Goal: Contribute content: Add original content to the website for others to see

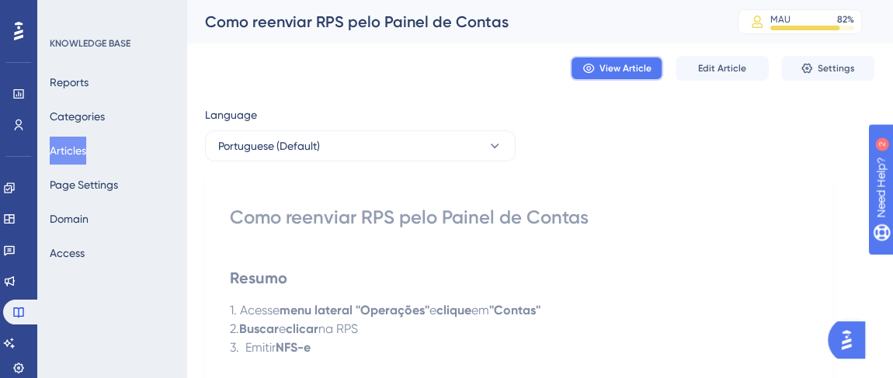
click at [624, 61] on button "View Article" at bounding box center [616, 68] width 93 height 25
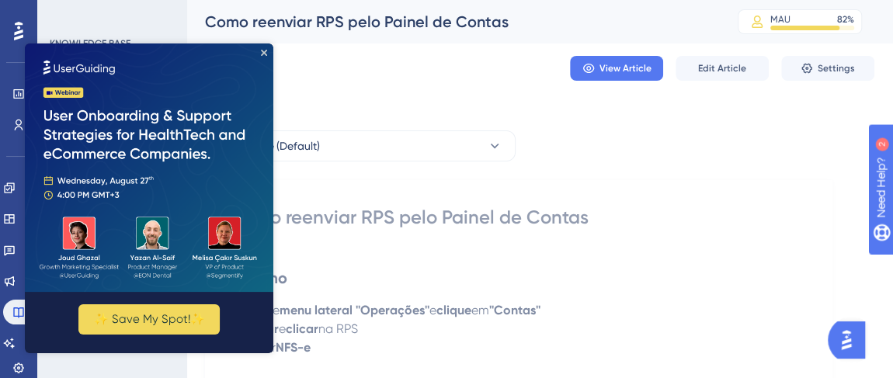
click at [267, 52] on div "✨ Save My Spot!✨" at bounding box center [149, 199] width 249 height 310
click at [834, 68] on span "Settings" at bounding box center [836, 68] width 37 height 12
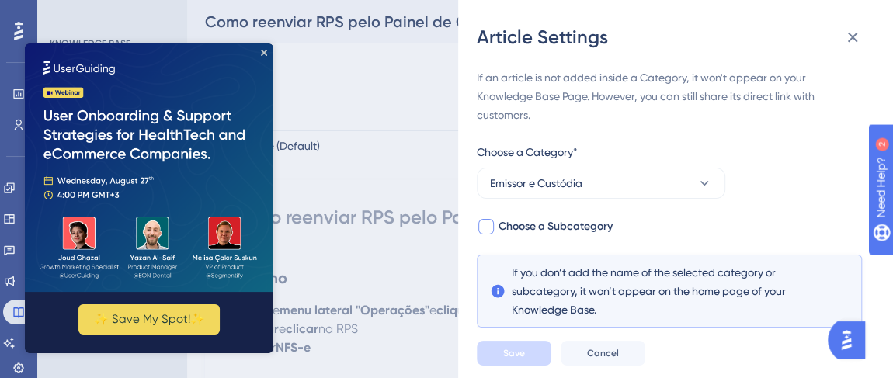
click at [580, 218] on span "Choose a Subcategory" at bounding box center [556, 227] width 114 height 19
checkbox input "true"
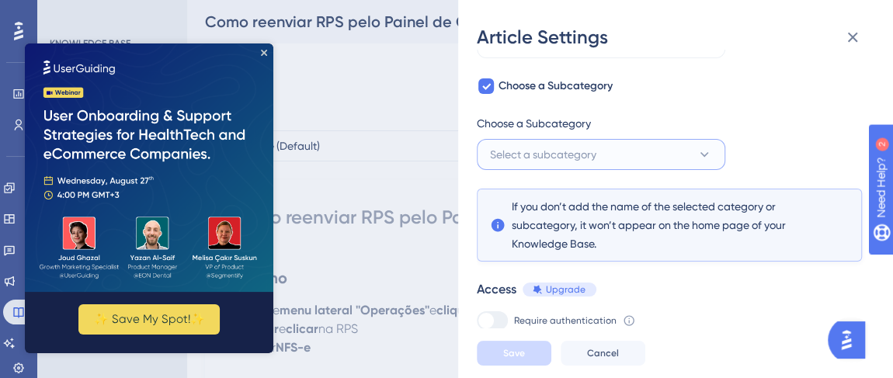
click at [559, 156] on span "Select a subcategory" at bounding box center [543, 154] width 106 height 19
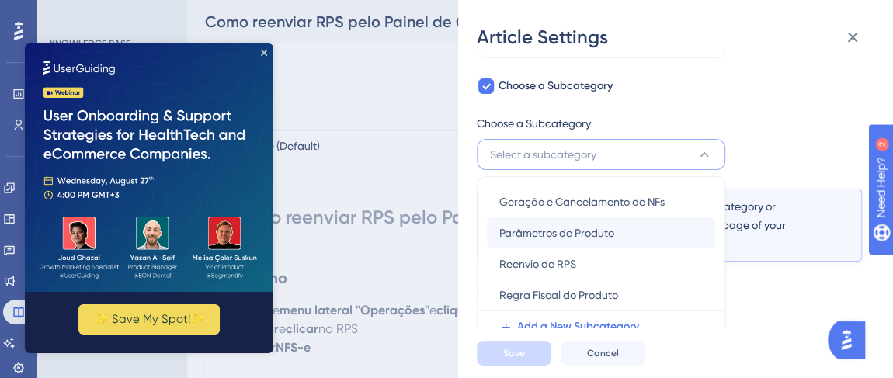
scroll to position [199, 0]
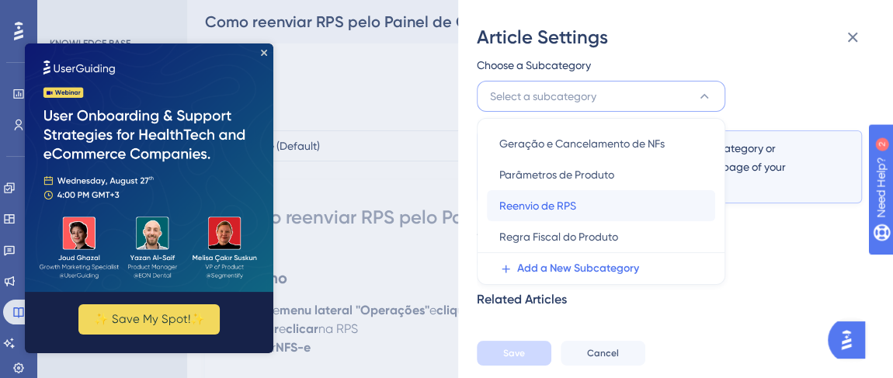
click at [587, 200] on div "Reenvio de RPS Reenvio de RPS" at bounding box center [602, 205] width 204 height 31
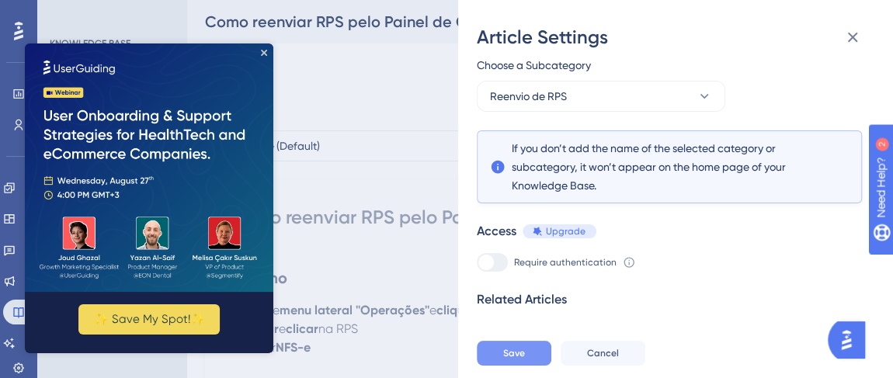
click at [527, 366] on button "Save" at bounding box center [514, 353] width 75 height 25
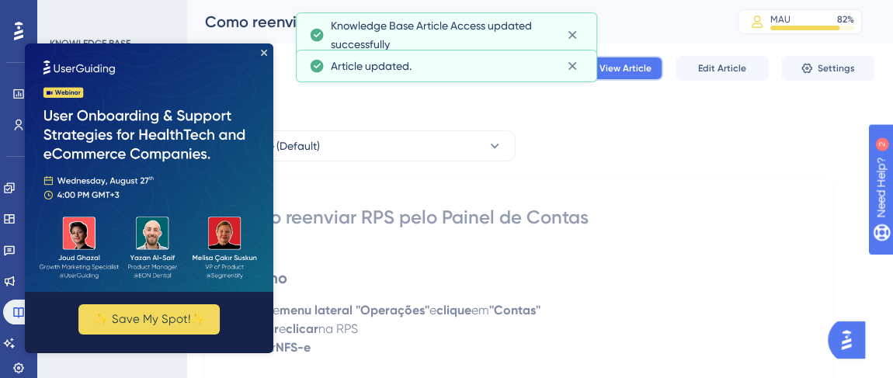
click at [646, 64] on span "View Article" at bounding box center [626, 68] width 52 height 12
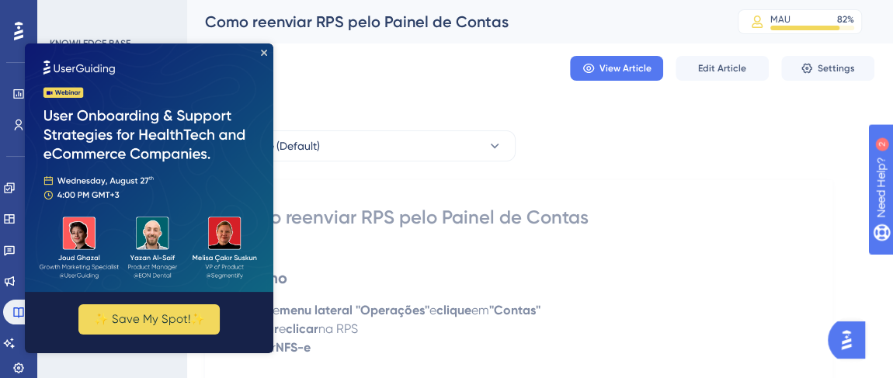
click at [266, 56] on img at bounding box center [149, 168] width 249 height 249
click at [265, 52] on icon "Close Preview" at bounding box center [264, 53] width 6 height 6
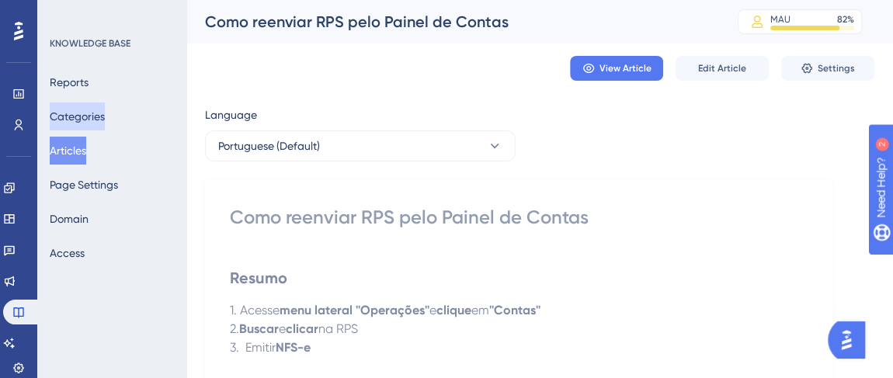
click at [85, 120] on button "Categories" at bounding box center [77, 117] width 55 height 28
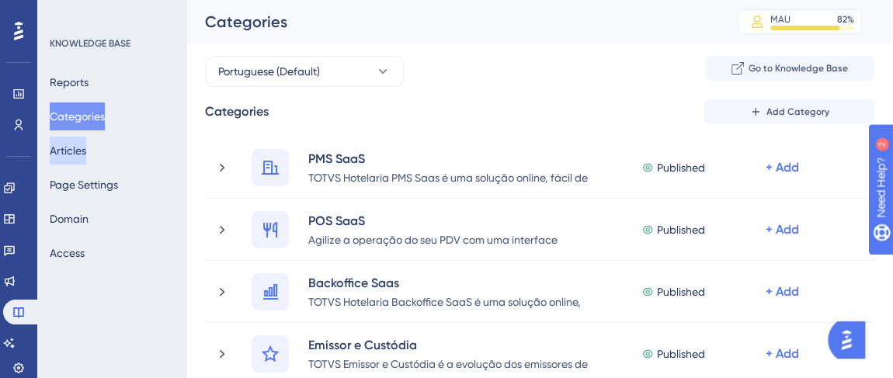
click at [72, 149] on button "Articles" at bounding box center [68, 151] width 37 height 28
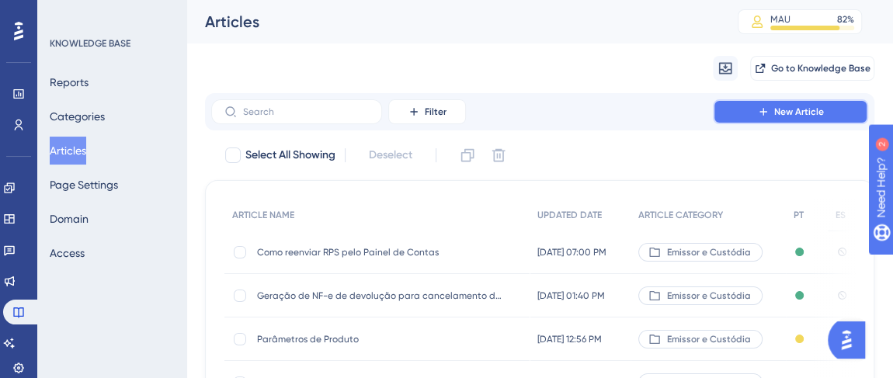
click at [782, 113] on span "New Article" at bounding box center [800, 112] width 50 height 12
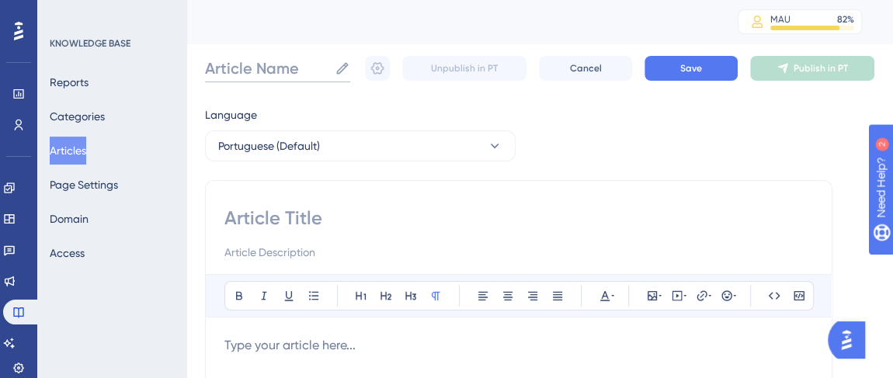
click at [266, 69] on input "Article Name" at bounding box center [267, 68] width 124 height 22
paste input "Como inserir Informações adicionais em todas NFS-e"
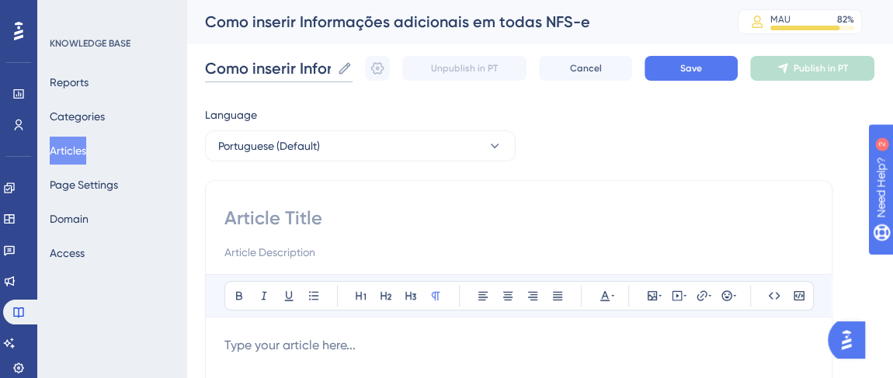
scroll to position [0, 242]
type input "Como inserir Informações adicionais em todas NFS-e"
click at [291, 230] on div at bounding box center [519, 234] width 589 height 56
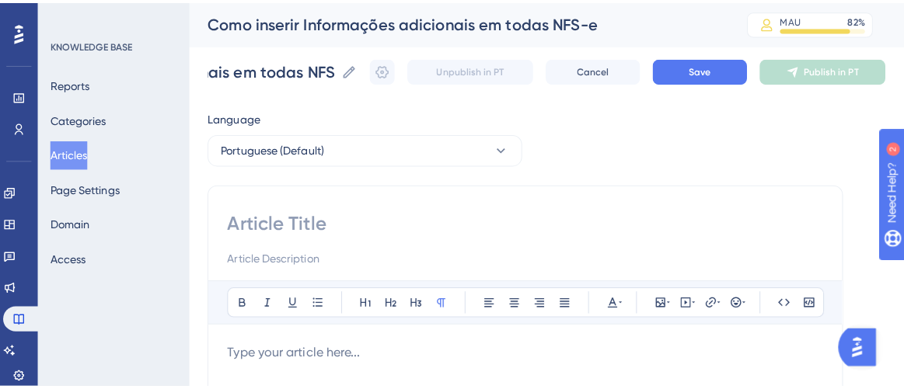
scroll to position [0, 0]
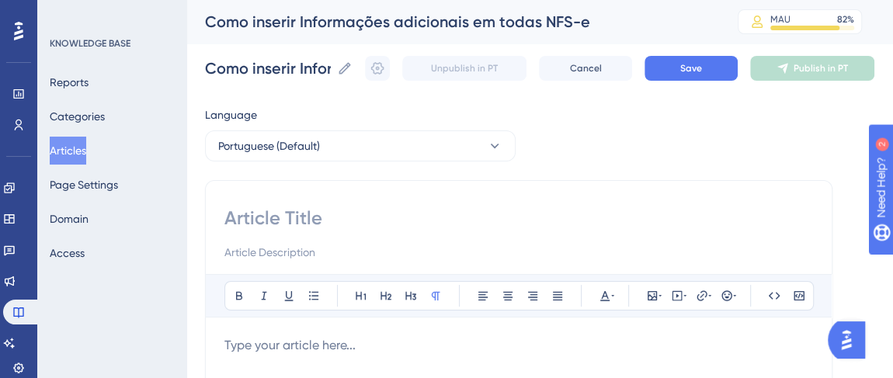
click at [291, 225] on input at bounding box center [519, 218] width 589 height 25
paste input "Como inserir Informações adicionais em todas NFS-e"
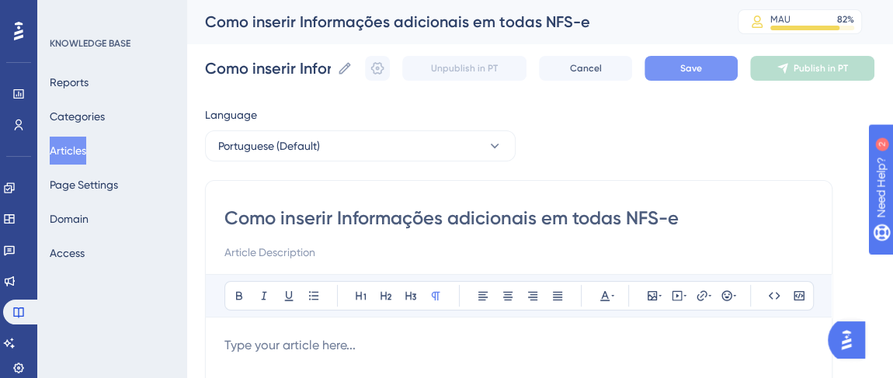
type input "Como inserir Informações adicionais em todas NFS-e"
click at [689, 66] on button "Save" at bounding box center [691, 68] width 93 height 25
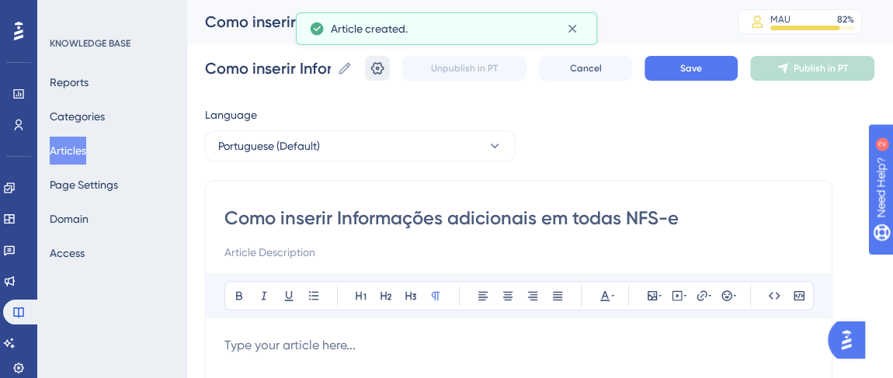
click at [385, 71] on icon at bounding box center [378, 69] width 16 height 16
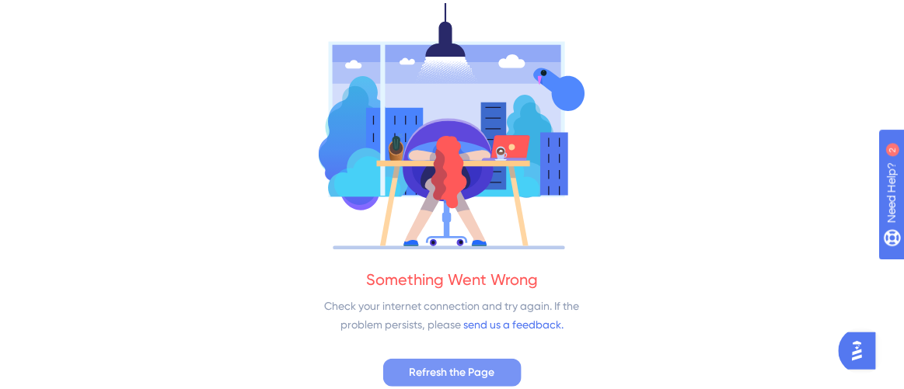
click at [486, 361] on button "Refresh the Page" at bounding box center [452, 373] width 138 height 28
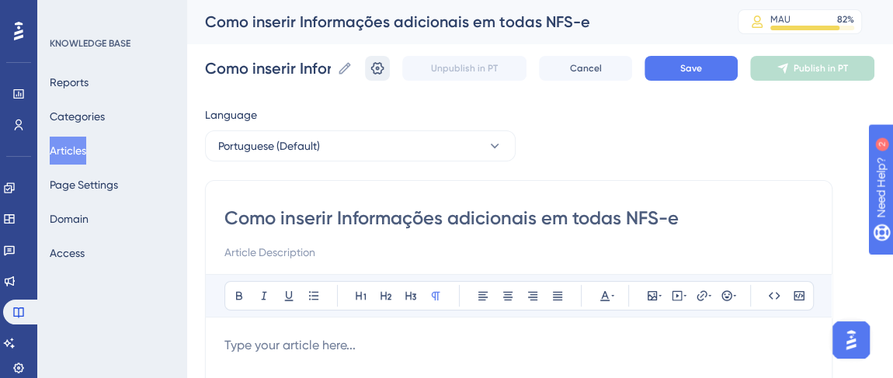
click at [385, 71] on icon at bounding box center [378, 69] width 16 height 16
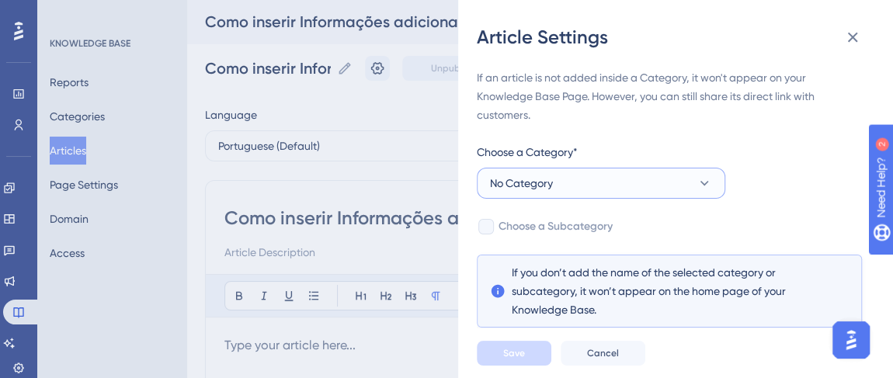
click at [603, 190] on button "No Category" at bounding box center [601, 183] width 249 height 31
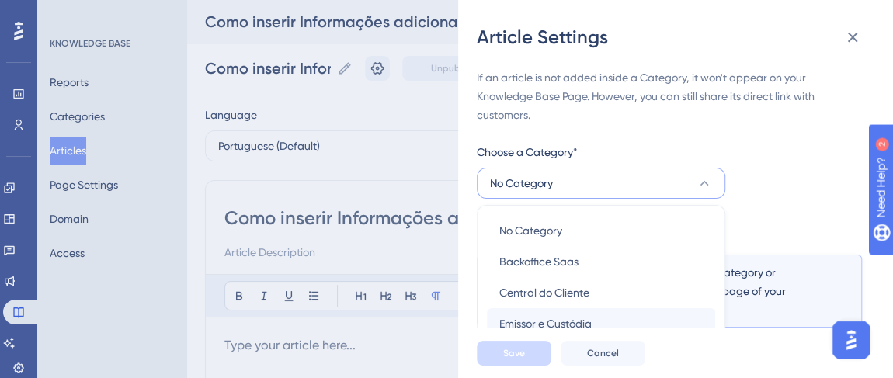
scroll to position [135, 0]
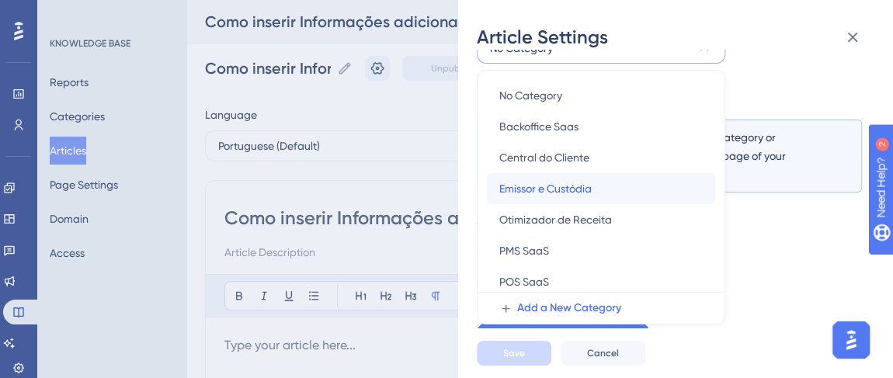
click at [576, 193] on span "Emissor e Custódia" at bounding box center [546, 188] width 92 height 19
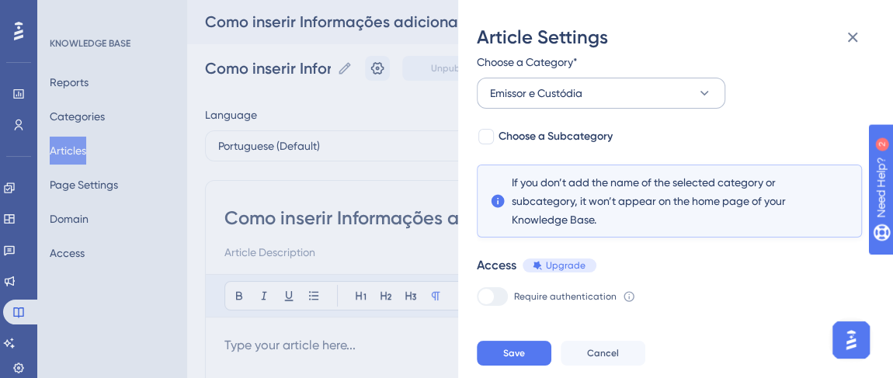
scroll to position [5, 0]
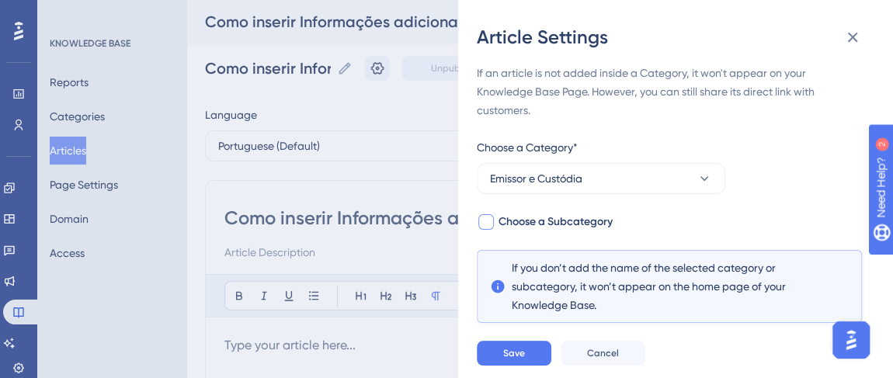
click at [559, 215] on span "Choose a Subcategory" at bounding box center [556, 222] width 114 height 19
checkbox input "true"
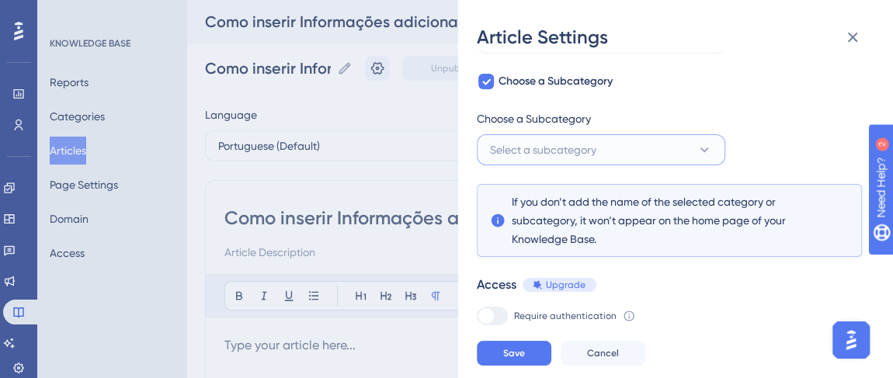
click at [552, 153] on span "Select a subcategory" at bounding box center [543, 150] width 106 height 19
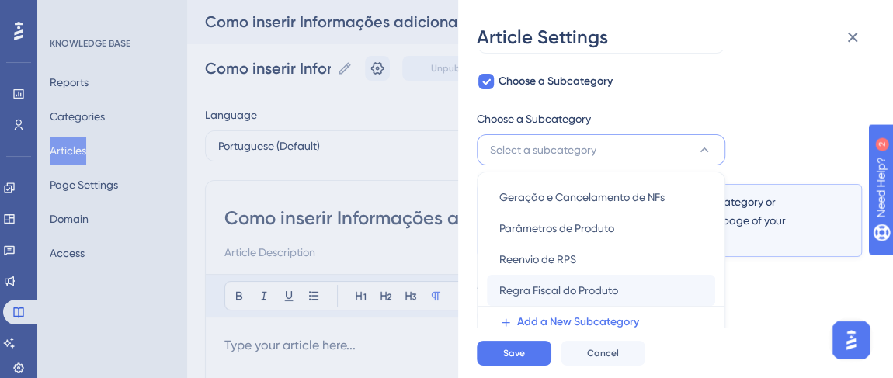
scroll to position [205, 0]
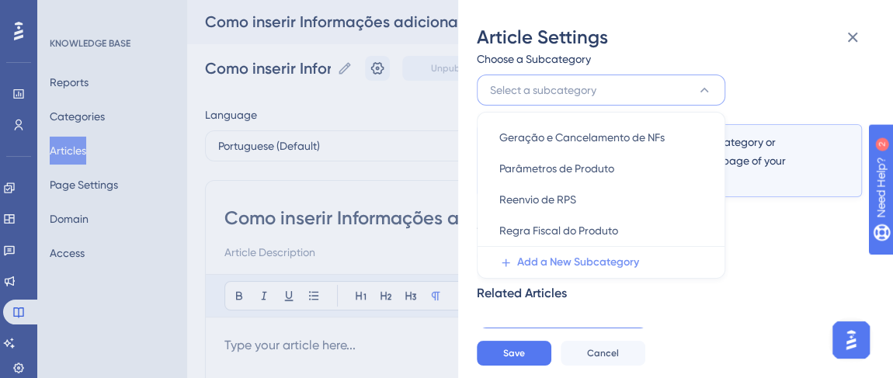
click at [583, 255] on span "Add a New Subcategory" at bounding box center [578, 262] width 122 height 19
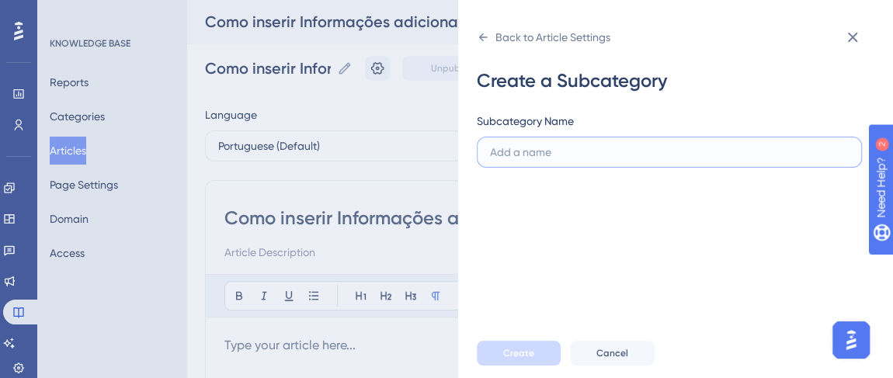
type input "i"
type input "Informações adicionais NFS-e"
click at [547, 366] on button "Create" at bounding box center [519, 353] width 84 height 25
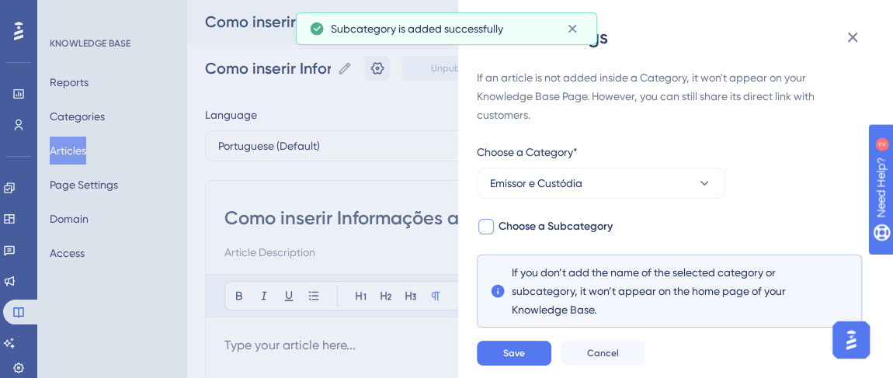
click at [533, 224] on span "Choose a Subcategory" at bounding box center [556, 227] width 114 height 19
checkbox input "true"
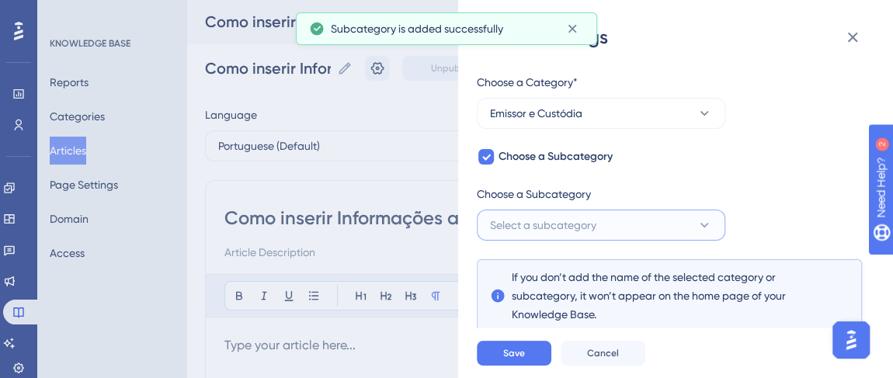
click at [544, 212] on button "Select a subcategory" at bounding box center [601, 225] width 249 height 31
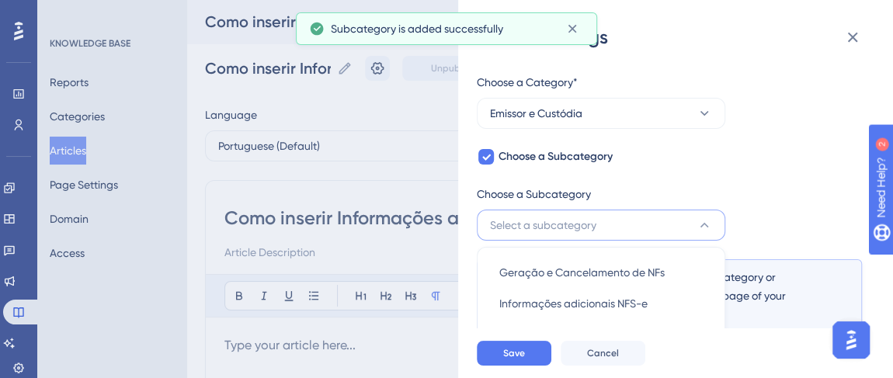
scroll to position [219, 0]
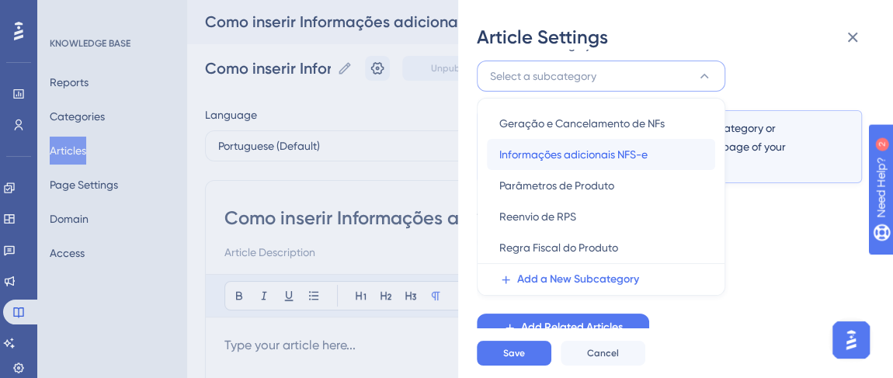
click at [578, 164] on div "Informações adicionais NFS-e Informações adicionais NFS-e" at bounding box center [602, 154] width 204 height 31
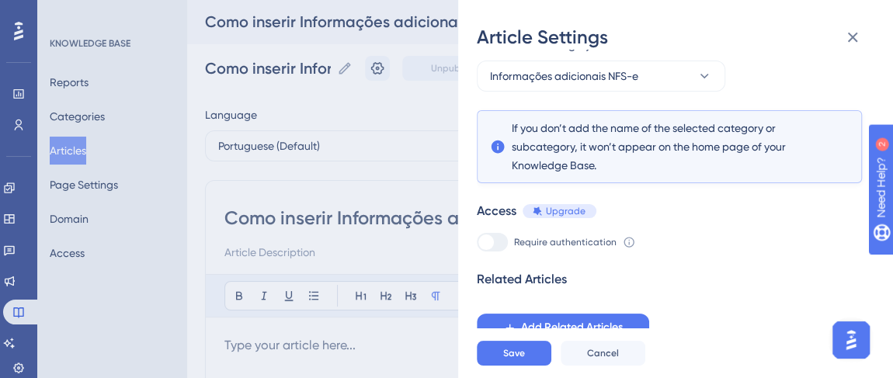
scroll to position [220, 0]
click at [538, 366] on button "Save" at bounding box center [514, 353] width 75 height 25
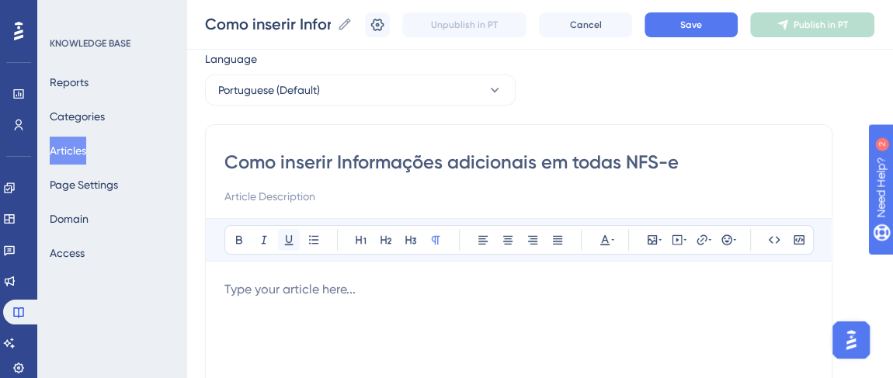
scroll to position [70, 0]
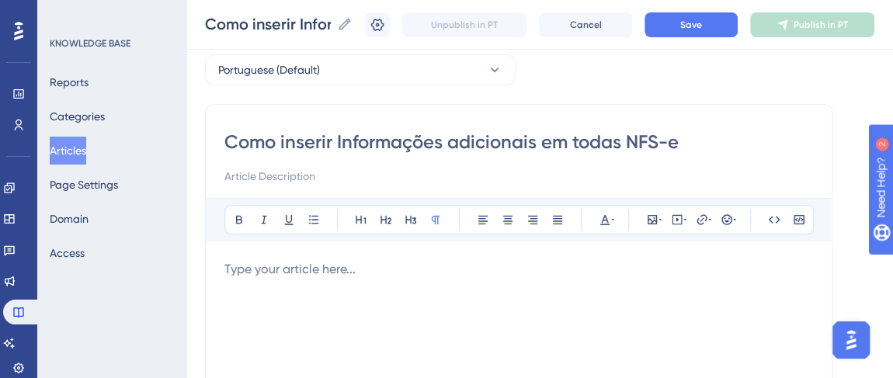
click at [277, 268] on p at bounding box center [519, 269] width 589 height 19
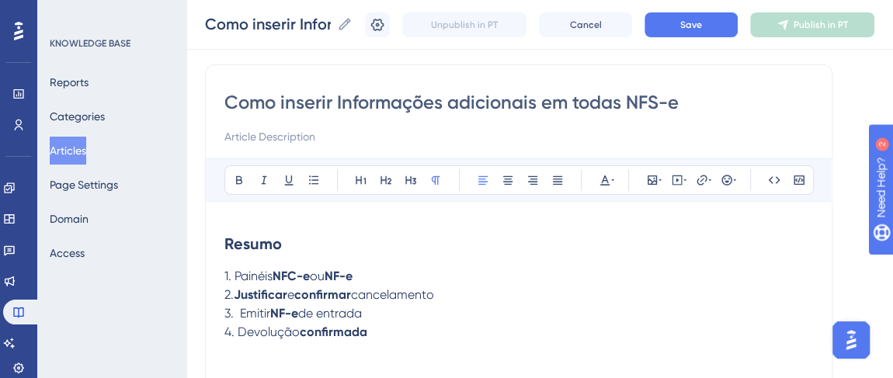
scroll to position [141, 0]
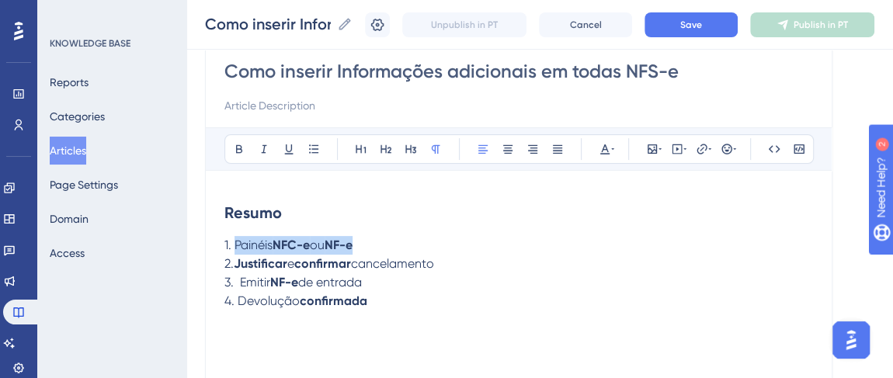
drag, startPoint x: 236, startPoint y: 241, endPoint x: 404, endPoint y: 250, distance: 168.1
click at [404, 250] on p "1. Painéis NFC-e ou NF-e" at bounding box center [519, 245] width 589 height 19
click at [359, 243] on span "''Serviços'" at bounding box center [374, 245] width 54 height 15
click at [412, 244] on p "1. Acesse menu lateral ''Serviços'" at bounding box center [519, 245] width 589 height 19
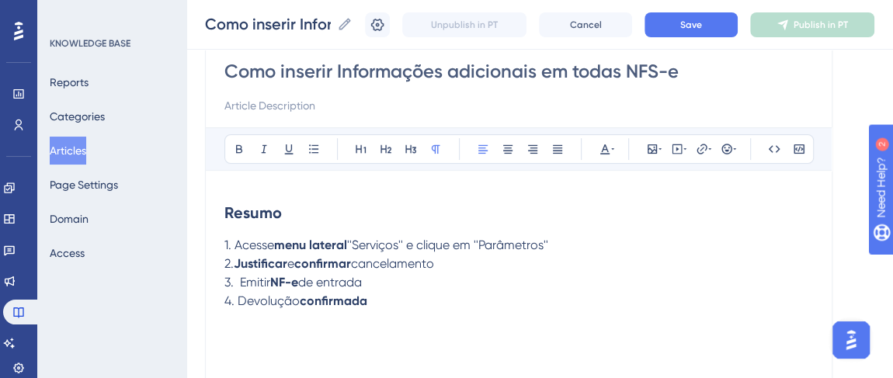
click at [370, 246] on span "''Serviços'' e clique em ''Parâmetros''" at bounding box center [447, 245] width 201 height 15
drag, startPoint x: 353, startPoint y: 242, endPoint x: 406, endPoint y: 241, distance: 53.6
click at [406, 241] on span "''Serviços'' e clique em ''Parâmetros''" at bounding box center [447, 245] width 201 height 15
drag, startPoint x: 409, startPoint y: 243, endPoint x: 351, endPoint y: 244, distance: 57.5
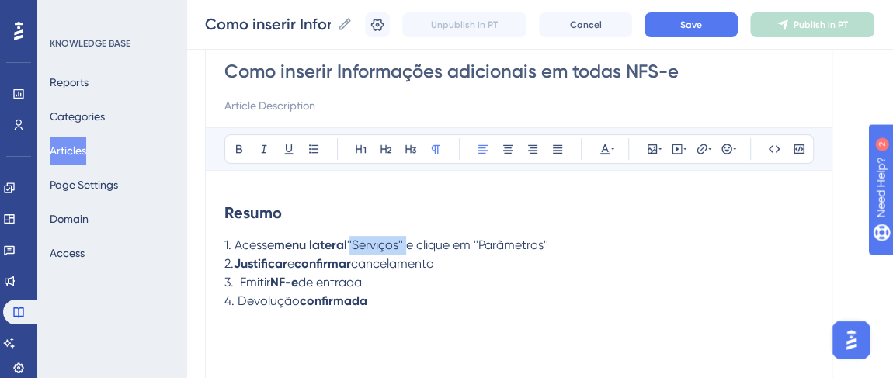
click at [351, 244] on span "''Serviços'' e clique em ''Parâmetros''" at bounding box center [447, 245] width 201 height 15
click at [233, 143] on icon at bounding box center [239, 149] width 12 height 12
click at [444, 240] on span "e clique em ''Parâmetros''" at bounding box center [480, 245] width 142 height 15
click at [244, 145] on icon at bounding box center [239, 149] width 12 height 12
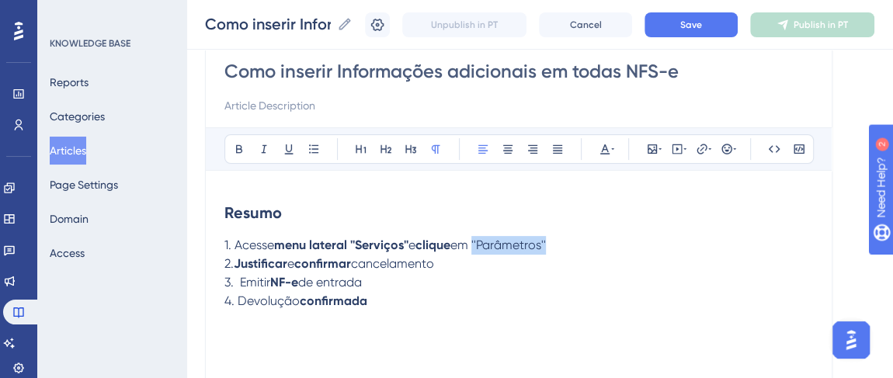
drag, startPoint x: 482, startPoint y: 239, endPoint x: 567, endPoint y: 244, distance: 84.9
click at [567, 244] on p "1. Acesse menu lateral ''Serviços'' e clique em ''Parâmetros''" at bounding box center [519, 245] width 589 height 19
click at [248, 152] on button at bounding box center [239, 149] width 22 height 22
click at [287, 228] on h2 "Resumo" at bounding box center [519, 213] width 589 height 47
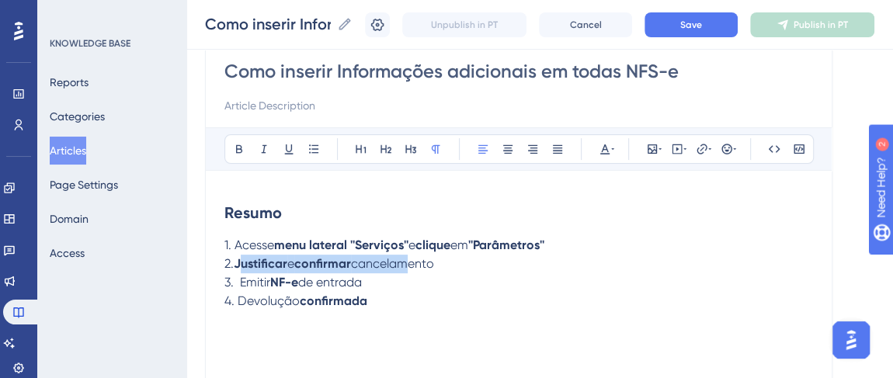
drag, startPoint x: 240, startPoint y: 263, endPoint x: 415, endPoint y: 262, distance: 174.8
click at [415, 262] on p "2. Justificar e confirmar cancelamento" at bounding box center [519, 264] width 589 height 19
drag, startPoint x: 239, startPoint y: 266, endPoint x: 469, endPoint y: 271, distance: 230.8
click at [469, 271] on div "Resumo 1. Acesse menu lateral ''Serviços'' e clique em ''Parâmetros'' 2. Justif…" at bounding box center [519, 361] width 589 height 342
click at [469, 273] on p "3. Emitir NF-e de entrada" at bounding box center [519, 282] width 589 height 19
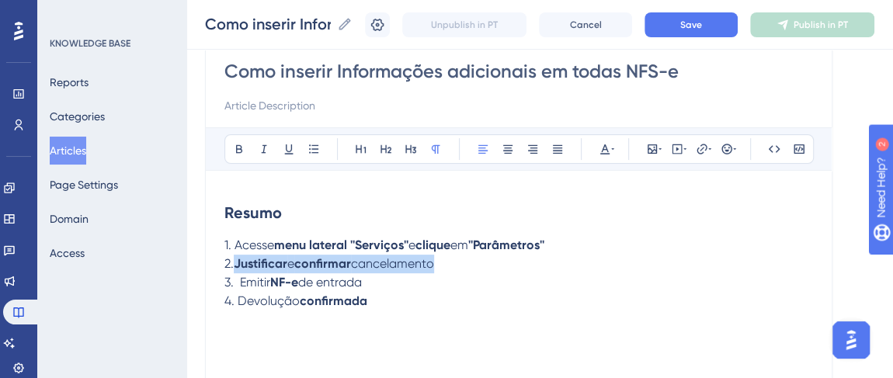
drag, startPoint x: 412, startPoint y: 277, endPoint x: 239, endPoint y: 263, distance: 173.8
click at [239, 263] on p "2. Justificar e confirmar cancelamento" at bounding box center [519, 264] width 589 height 19
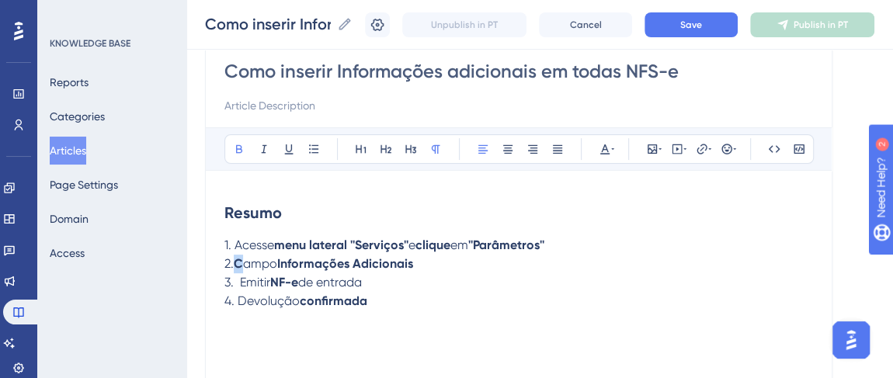
click at [243, 258] on strong "C" at bounding box center [238, 263] width 9 height 15
click at [242, 143] on icon at bounding box center [239, 149] width 12 height 12
click at [270, 263] on span "2. Campo" at bounding box center [292, 263] width 135 height 15
click at [424, 269] on p "2. Campo Informações Adicionais" at bounding box center [519, 264] width 589 height 19
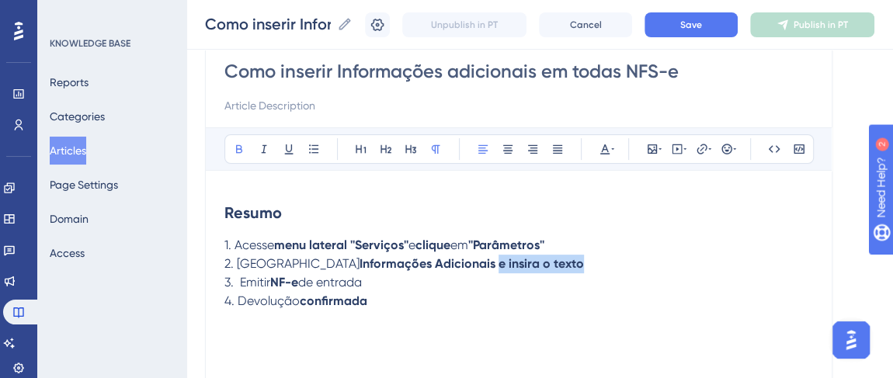
drag, startPoint x: 423, startPoint y: 268, endPoint x: 557, endPoint y: 270, distance: 134.4
click at [557, 270] on p "2. Campo Informações Adicionais e insira o texto" at bounding box center [519, 264] width 589 height 19
drag, startPoint x: 235, startPoint y: 141, endPoint x: 252, endPoint y: 149, distance: 19.5
click at [236, 143] on icon at bounding box center [239, 149] width 12 height 12
click at [400, 314] on div "Resumo 1. Acesse menu lateral ''Serviços'' e clique em ''Parâmetros'' 2. Campo …" at bounding box center [519, 361] width 589 height 342
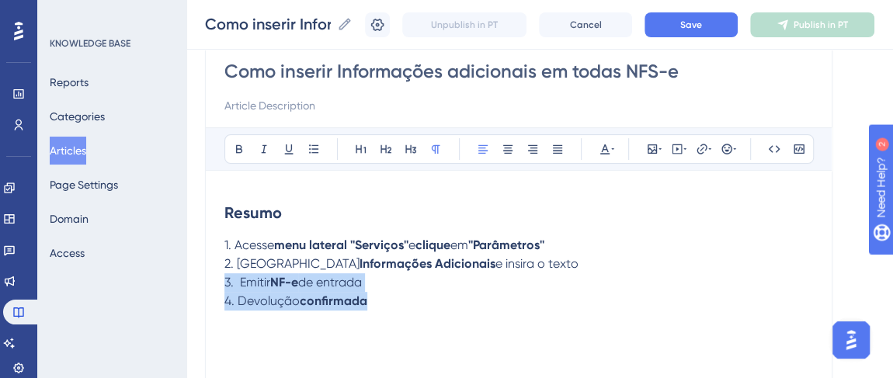
drag, startPoint x: 390, startPoint y: 310, endPoint x: 149, endPoint y: 286, distance: 242.0
click at [186, 286] on div "Performance Users Engagement Widgets Feedback Product Updates Knowledge Base AI…" at bounding box center [539, 264] width 707 height 810
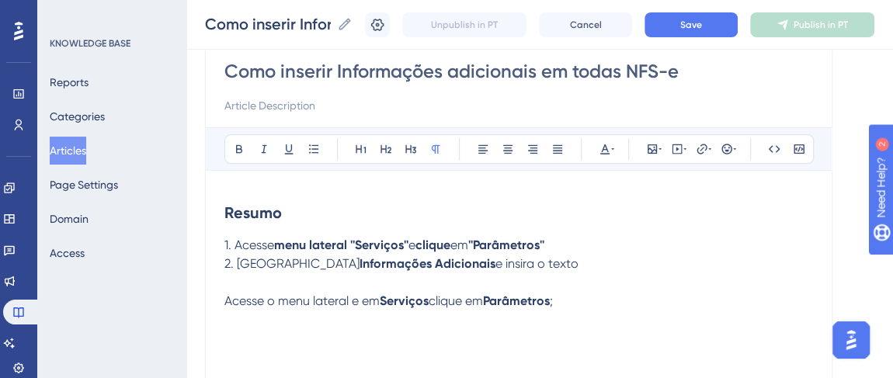
click at [566, 300] on p "Acesse o menu lateral e em Serviços clique em Parâmetros ;" at bounding box center [519, 301] width 589 height 19
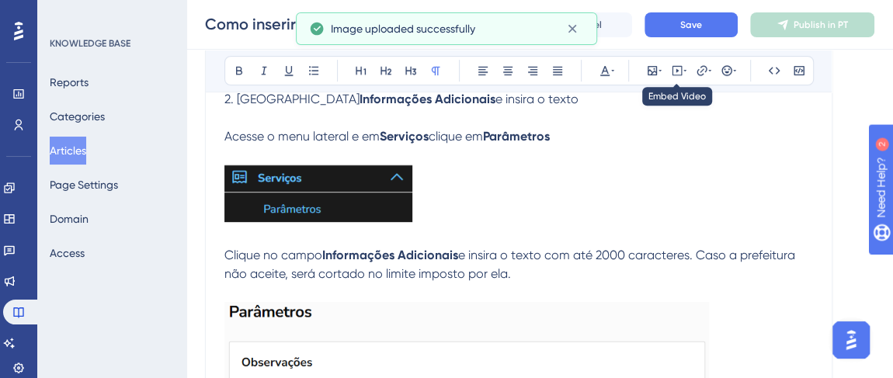
scroll to position [299, 0]
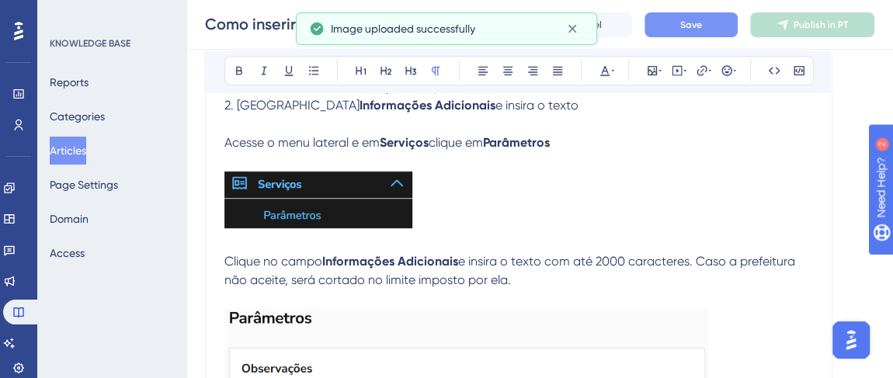
click at [682, 17] on button "Save" at bounding box center [691, 24] width 93 height 25
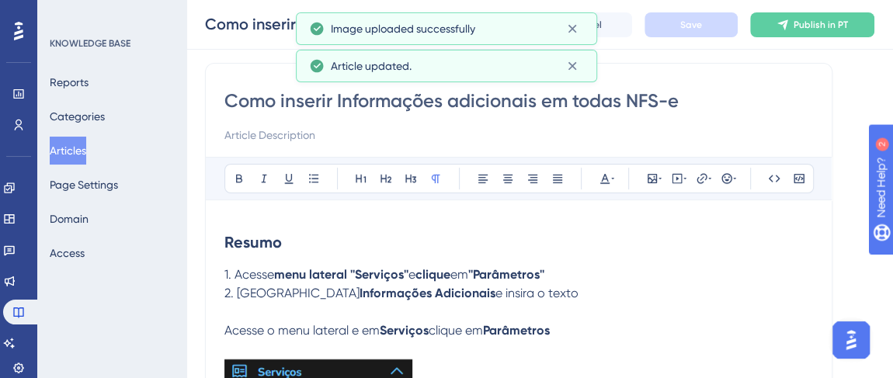
scroll to position [0, 0]
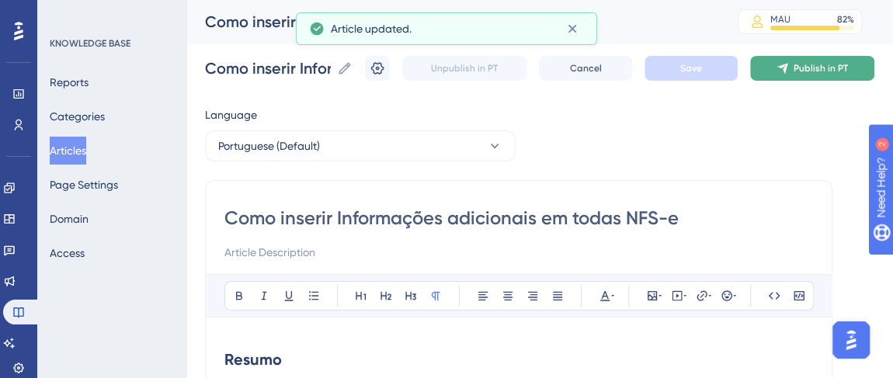
click at [807, 57] on button "Publish in PT" at bounding box center [813, 68] width 124 height 25
